Goal: Task Accomplishment & Management: Use online tool/utility

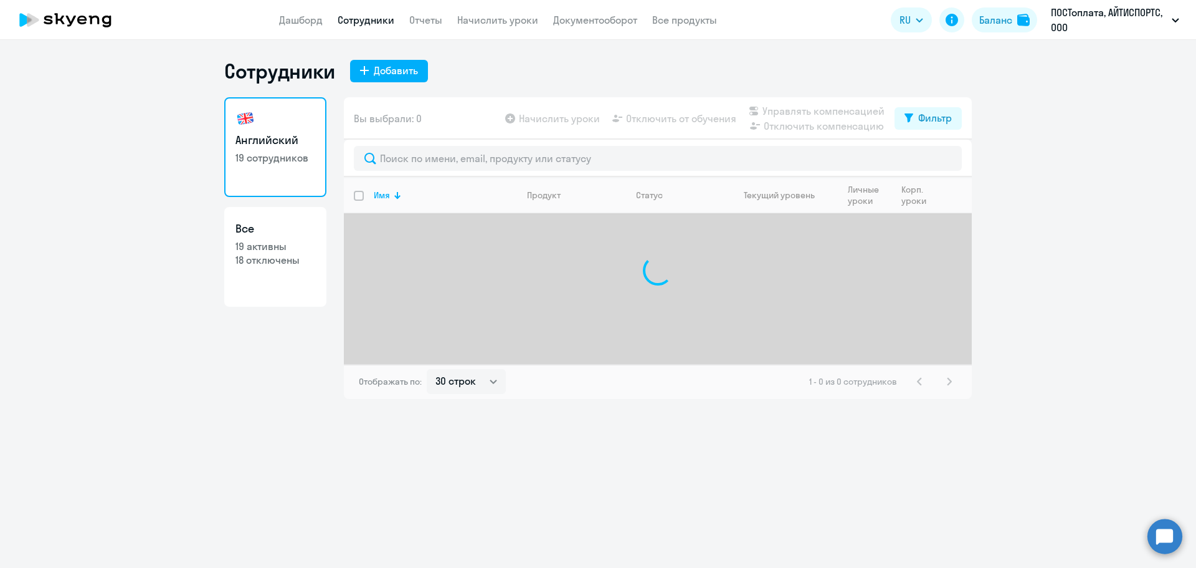
select select "30"
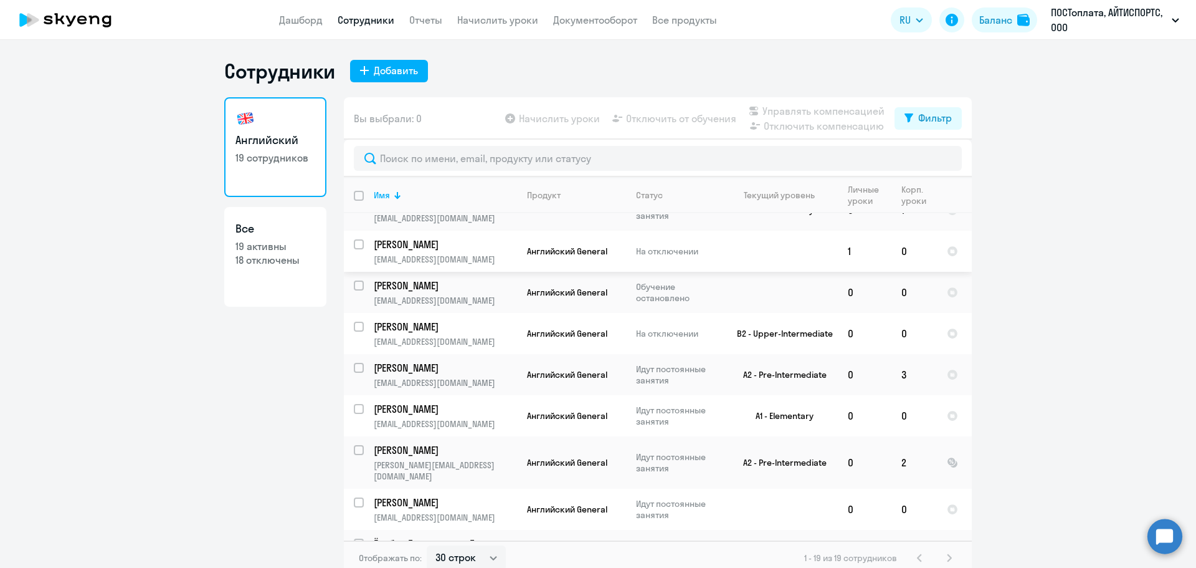
scroll to position [374, 0]
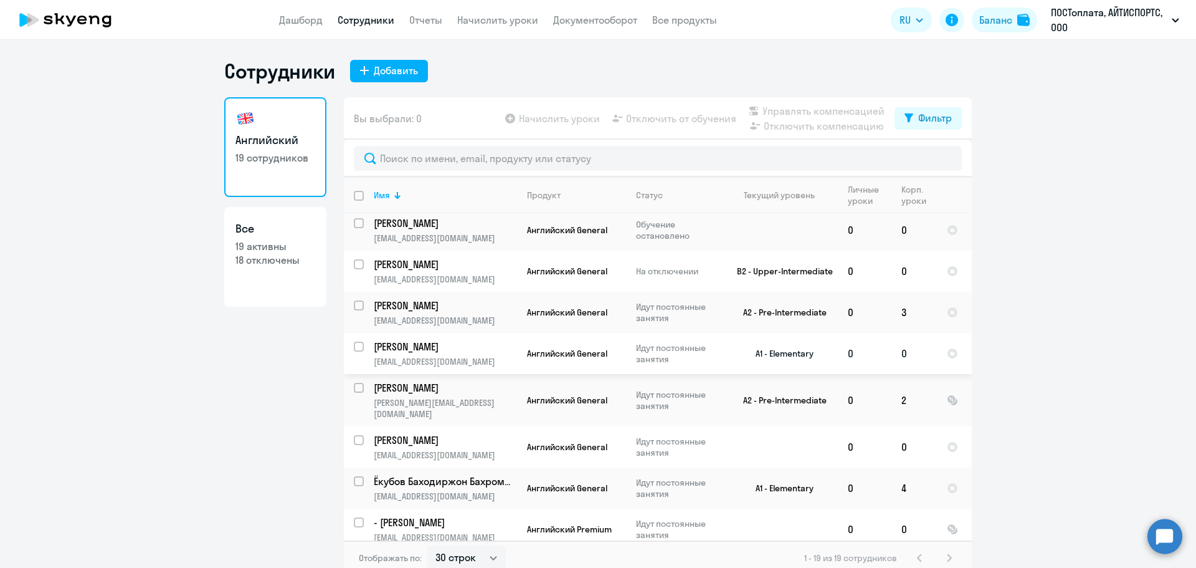
click at [356, 345] on input "select row 40327792" at bounding box center [366, 353] width 25 height 25
checkbox input "true"
click at [551, 122] on span "Начислить уроки" at bounding box center [559, 118] width 81 height 15
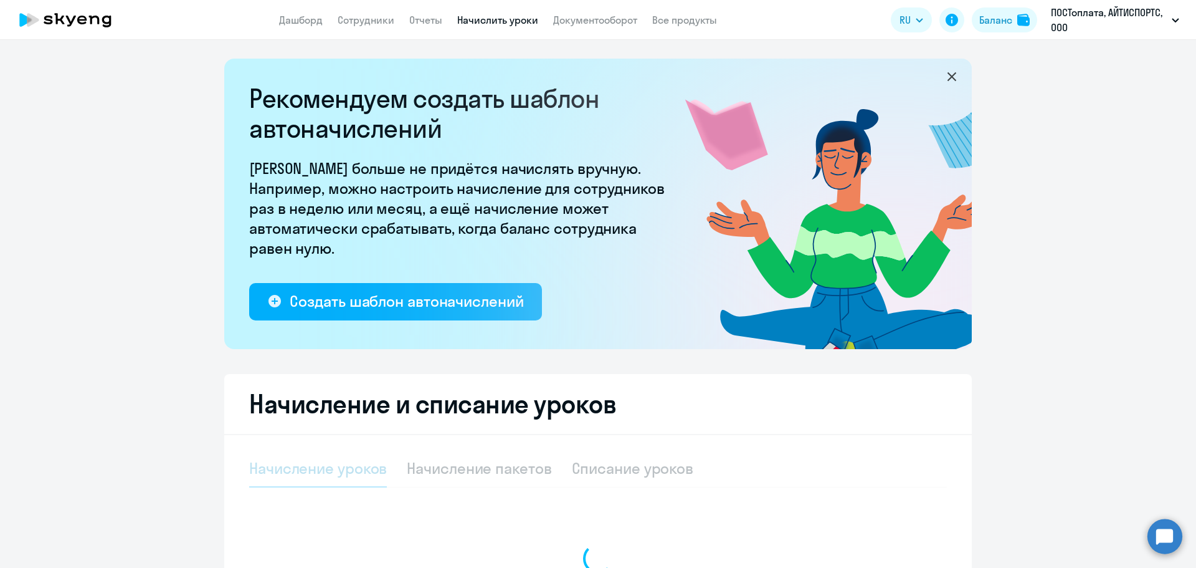
select select "10"
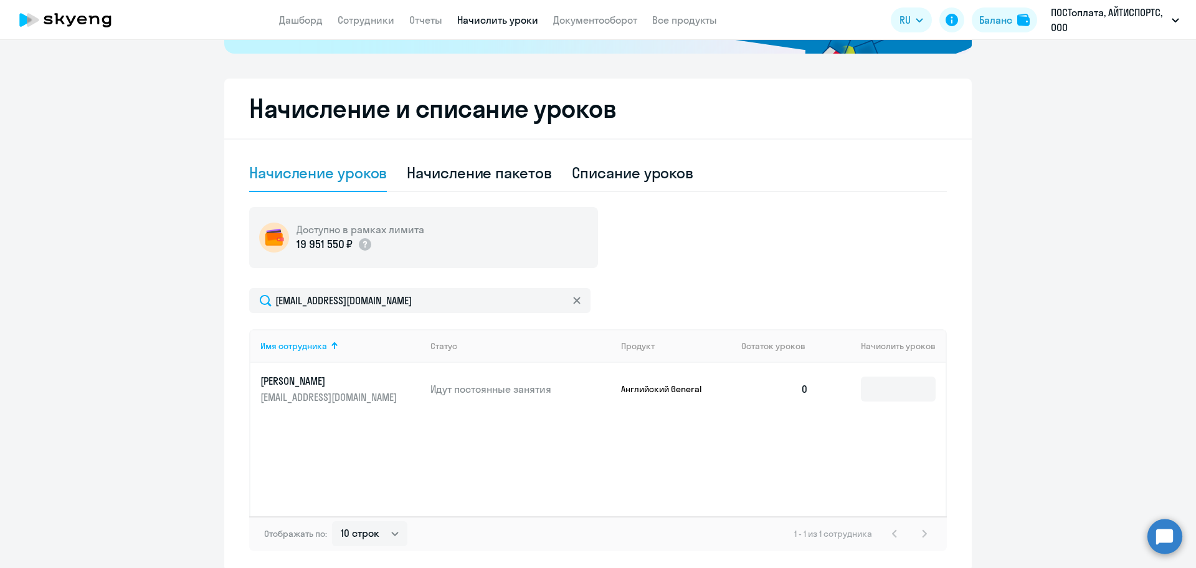
scroll to position [348, 0]
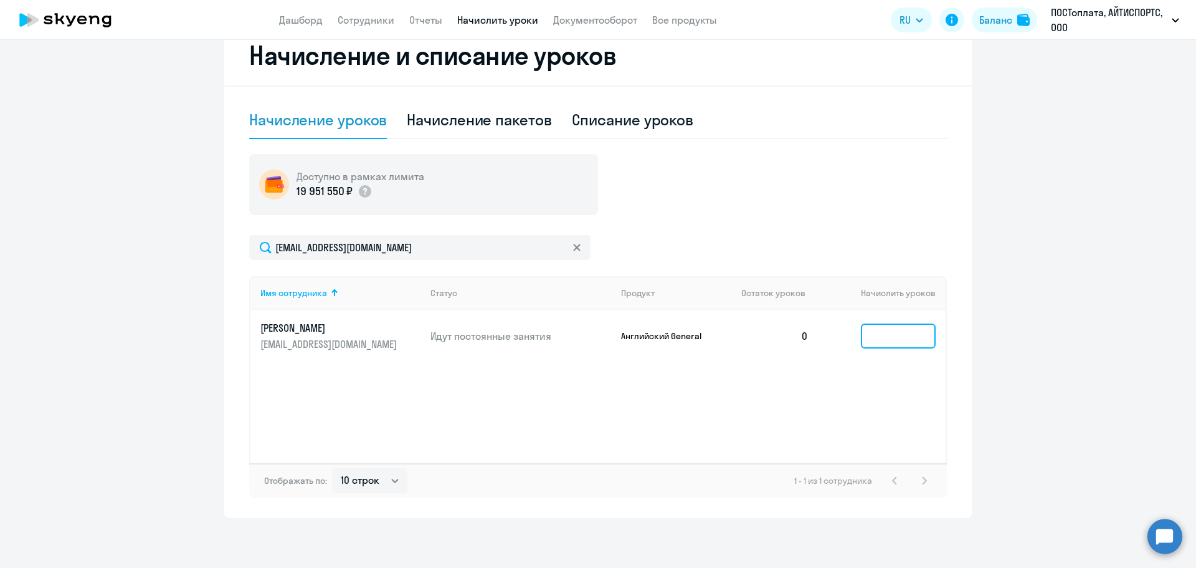
click at [914, 340] on input at bounding box center [898, 335] width 75 height 25
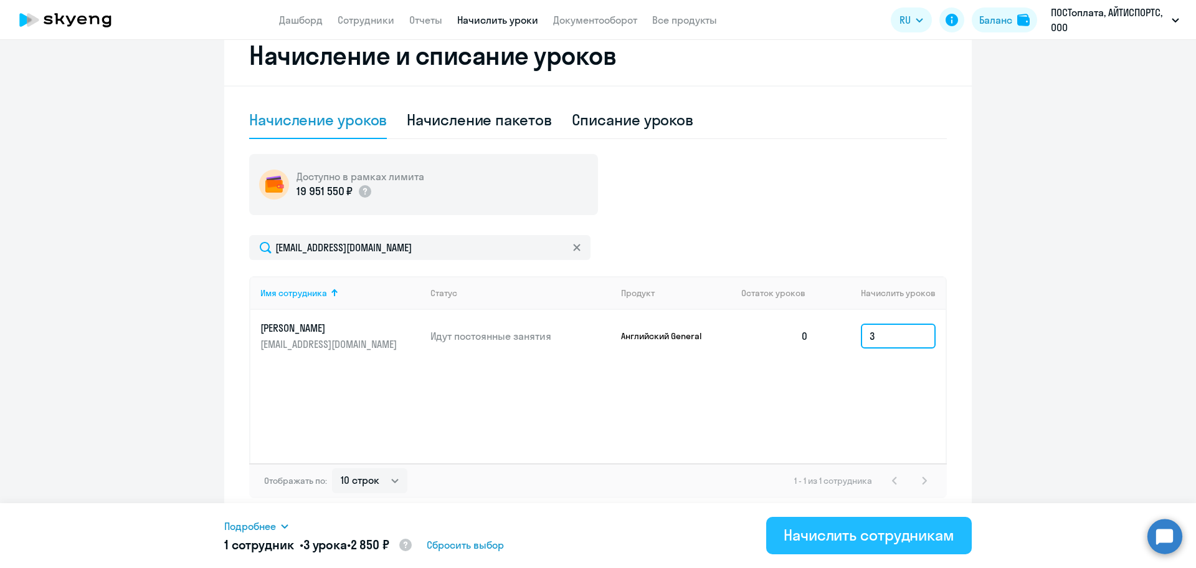
type input "3"
click at [863, 533] on div "Начислить сотрудникам" at bounding box center [869, 535] width 171 height 20
